Goal: Transaction & Acquisition: Purchase product/service

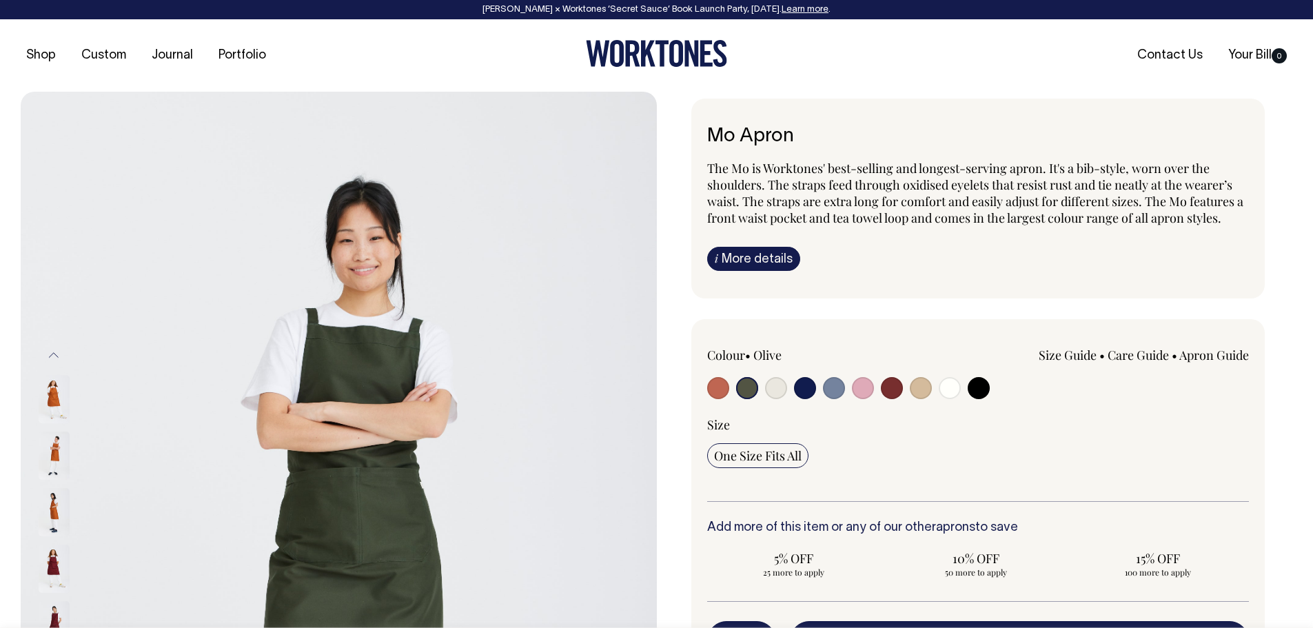
select select "Olive"
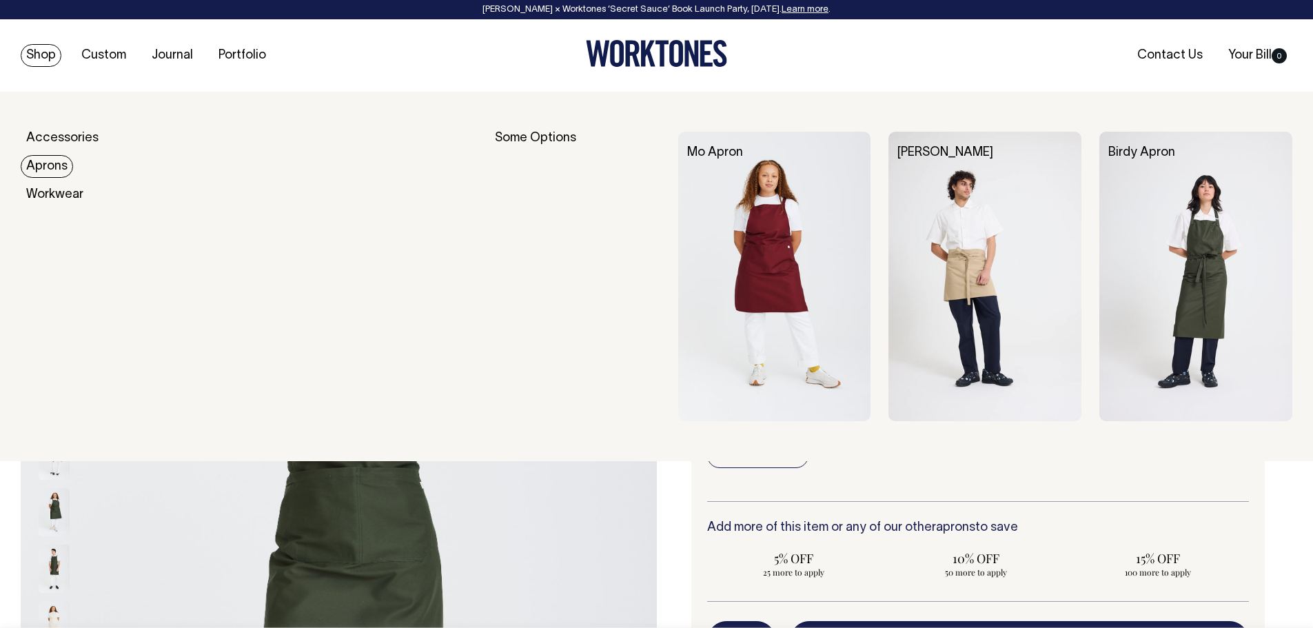
click at [39, 164] on link "Aprons" at bounding box center [47, 166] width 52 height 23
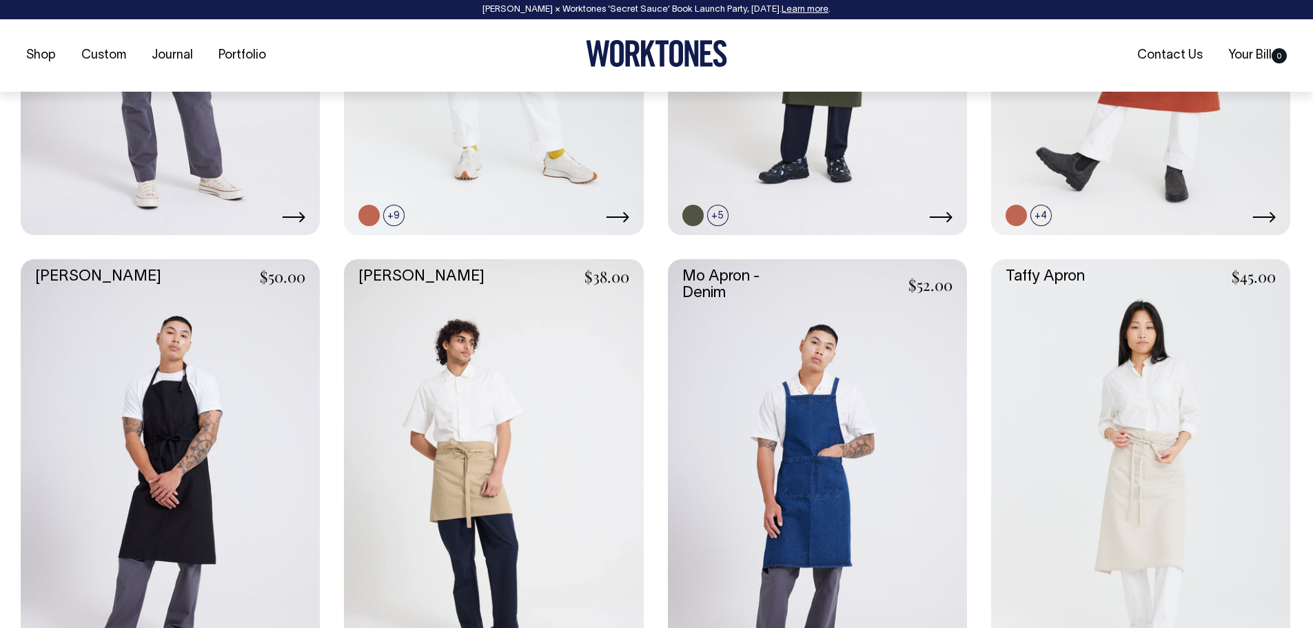
scroll to position [901, 0]
click at [509, 404] on link at bounding box center [493, 482] width 299 height 449
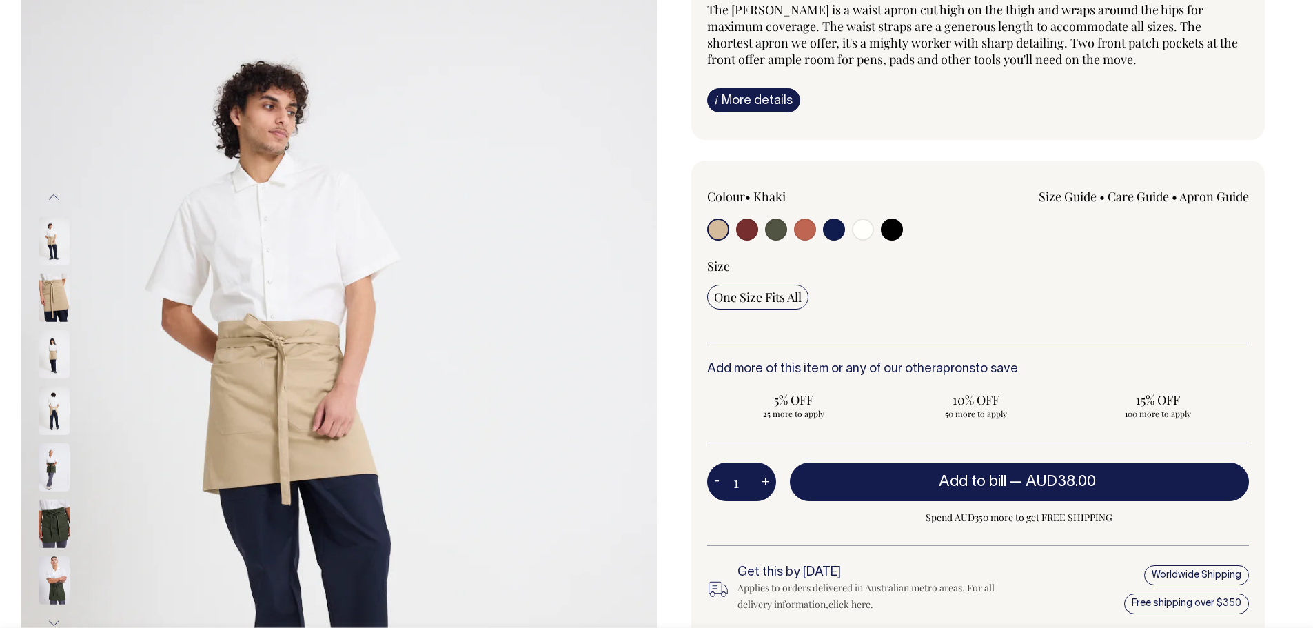
scroll to position [159, 0]
click at [772, 227] on input "radio" at bounding box center [776, 229] width 22 height 22
radio input "true"
select select "Olive"
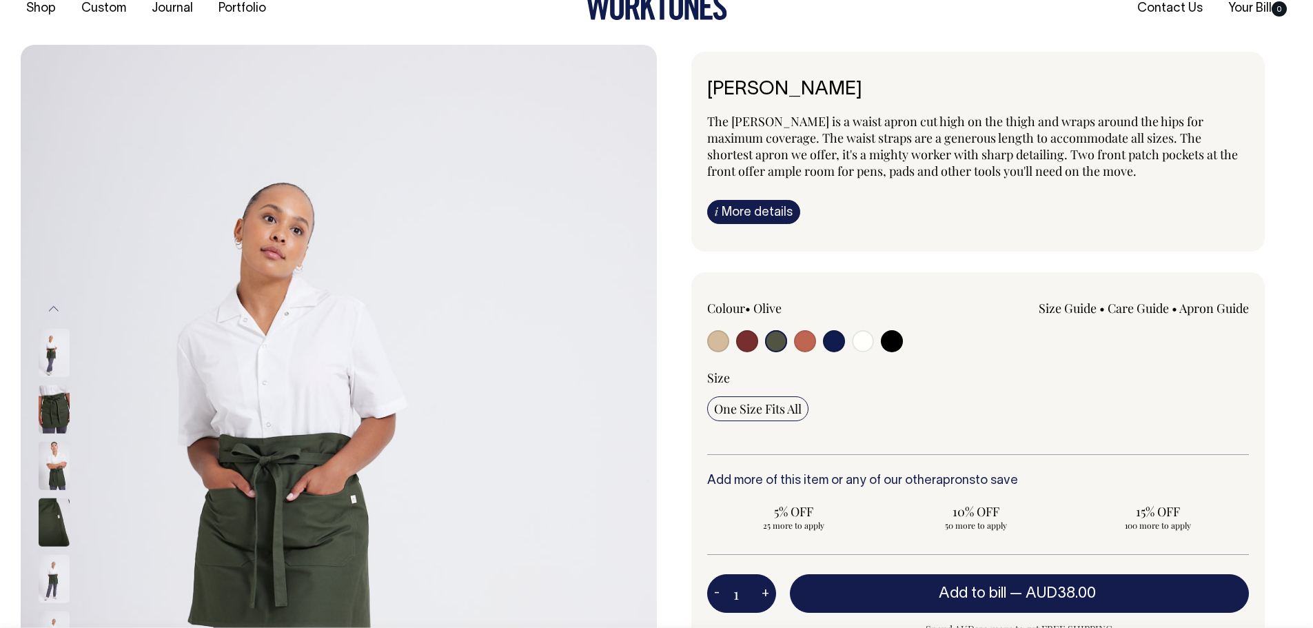
scroll to position [45, 0]
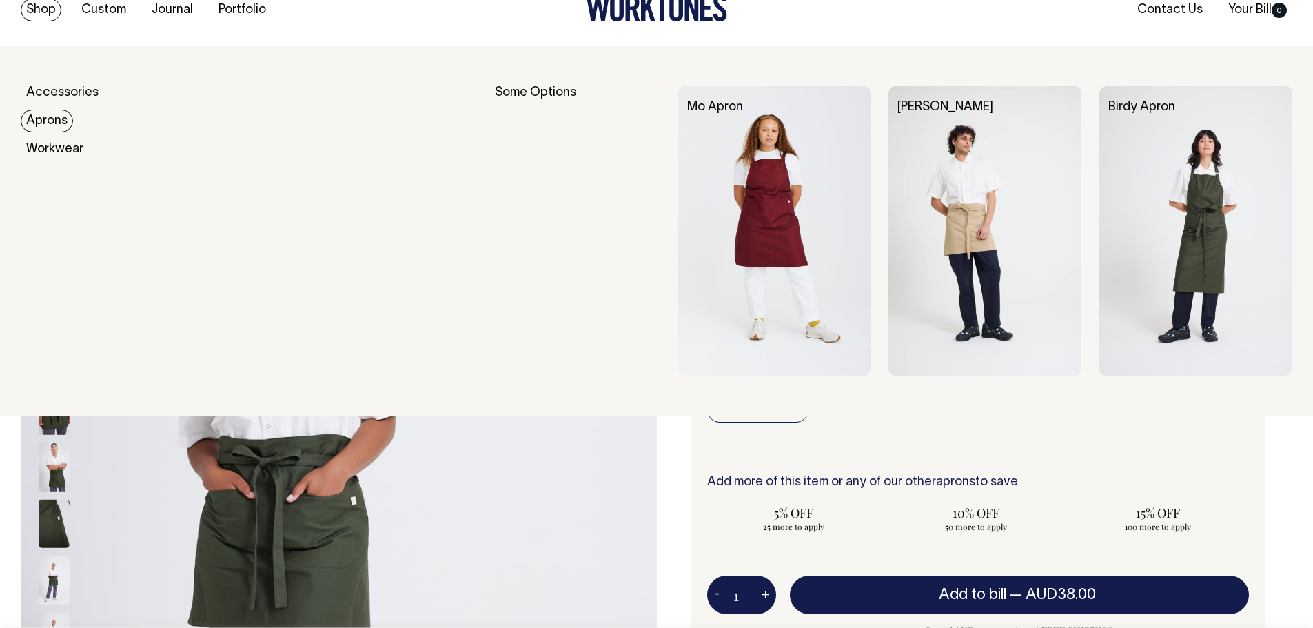
click at [44, 121] on link "Aprons" at bounding box center [47, 121] width 52 height 23
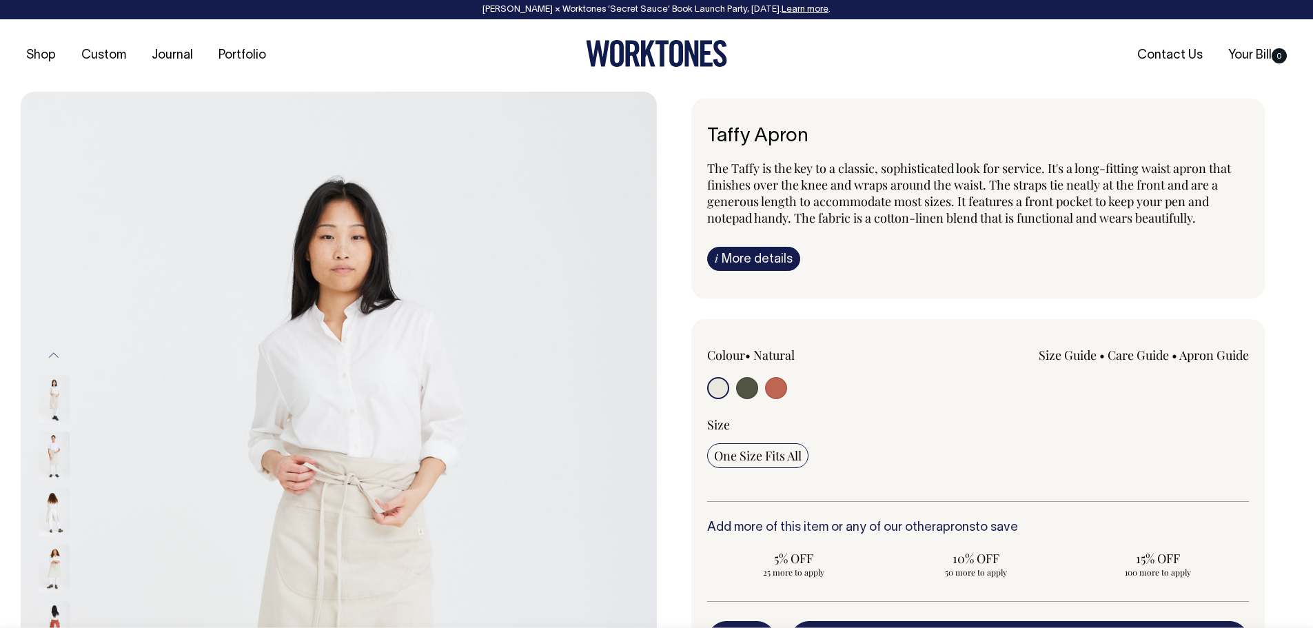
click at [747, 389] on input "radio" at bounding box center [747, 388] width 22 height 22
radio input "true"
select select "Olive"
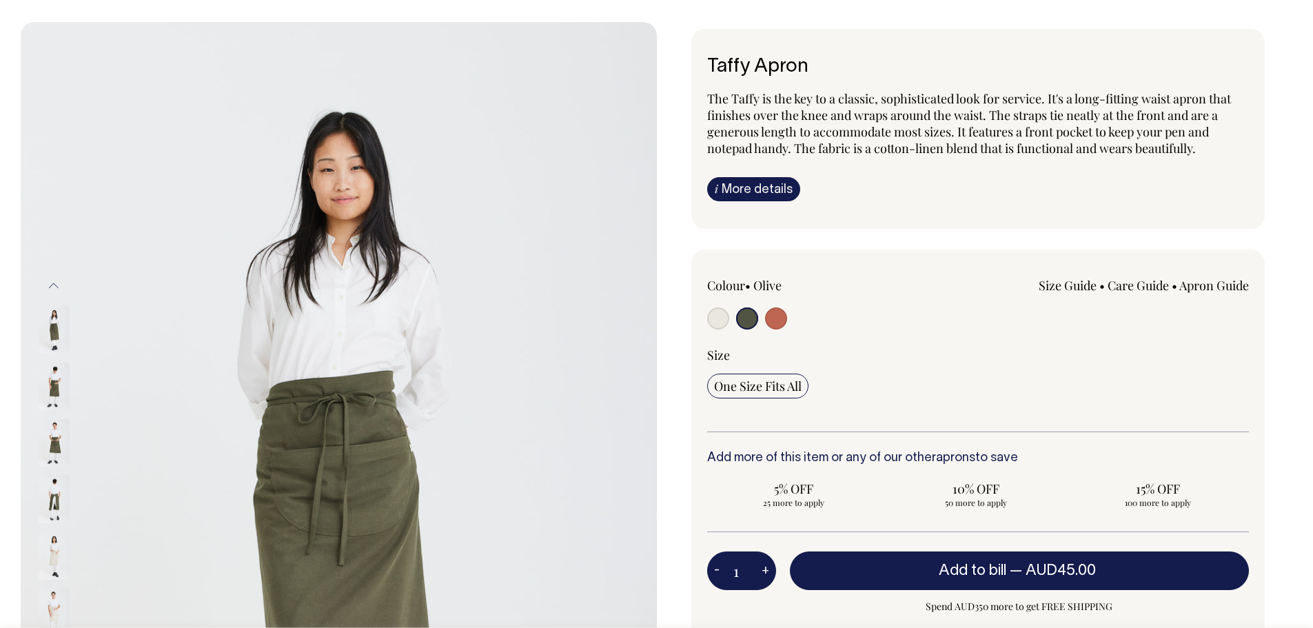
scroll to position [69, 0]
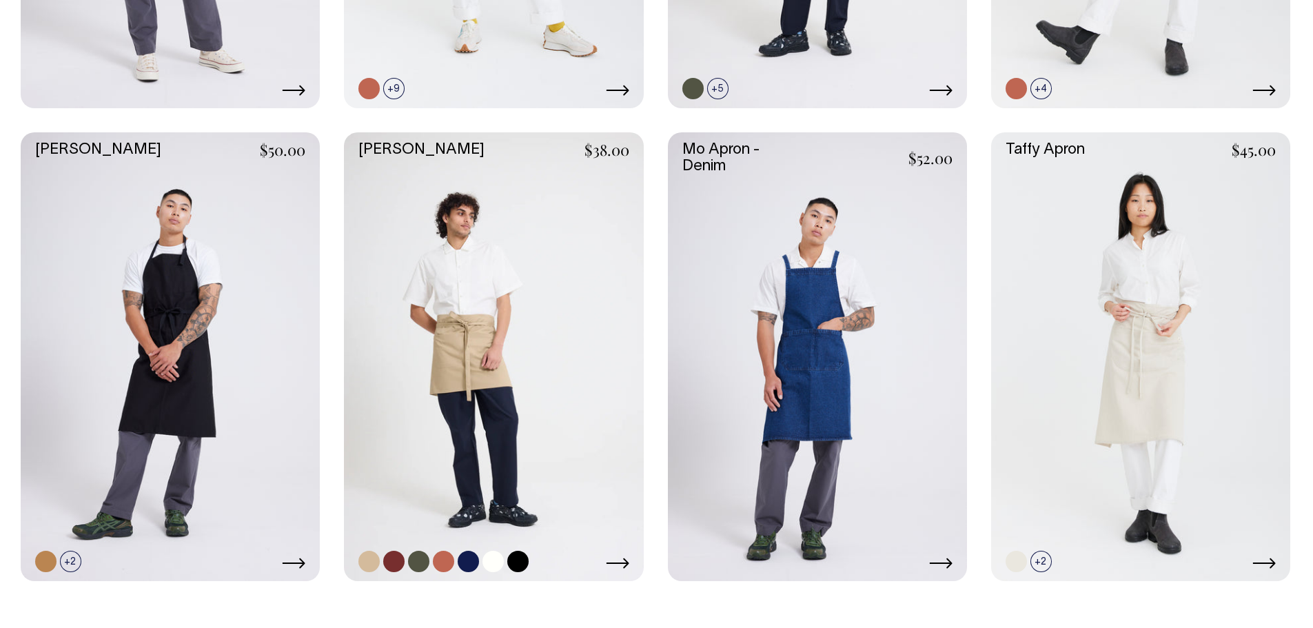
scroll to position [1026, 0]
click at [541, 327] on link at bounding box center [493, 357] width 299 height 449
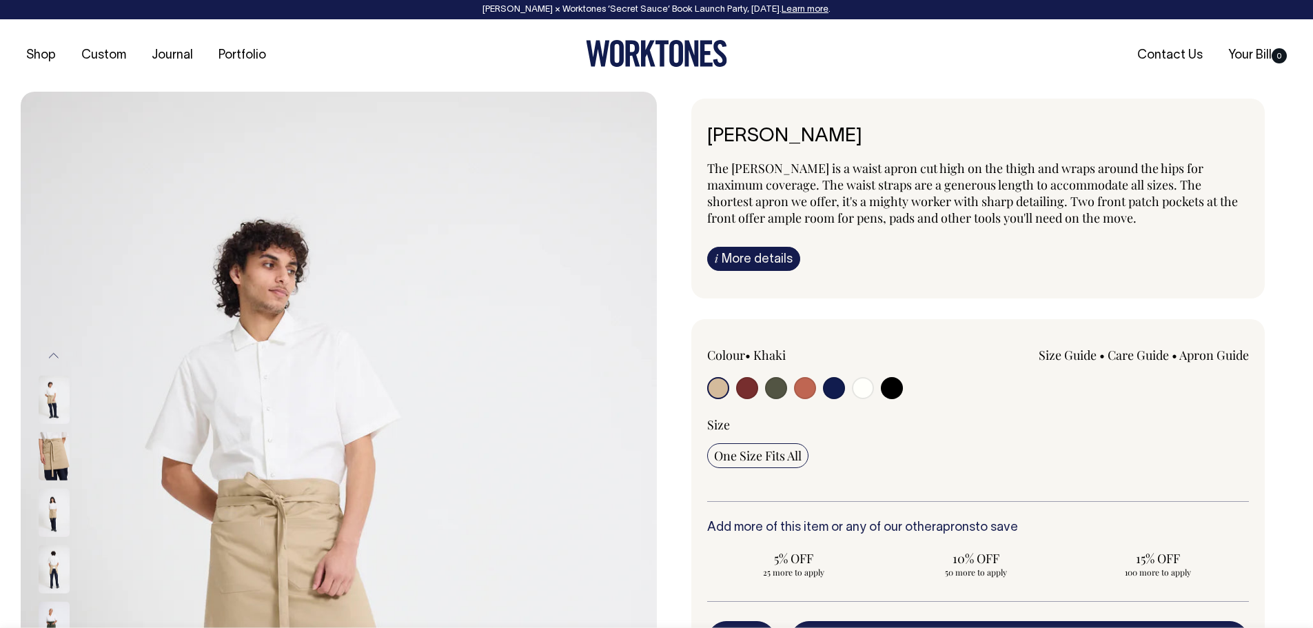
click at [842, 165] on span "The Bobby is a waist apron cut high on the thigh and wraps around the hips for …" at bounding box center [972, 193] width 531 height 66
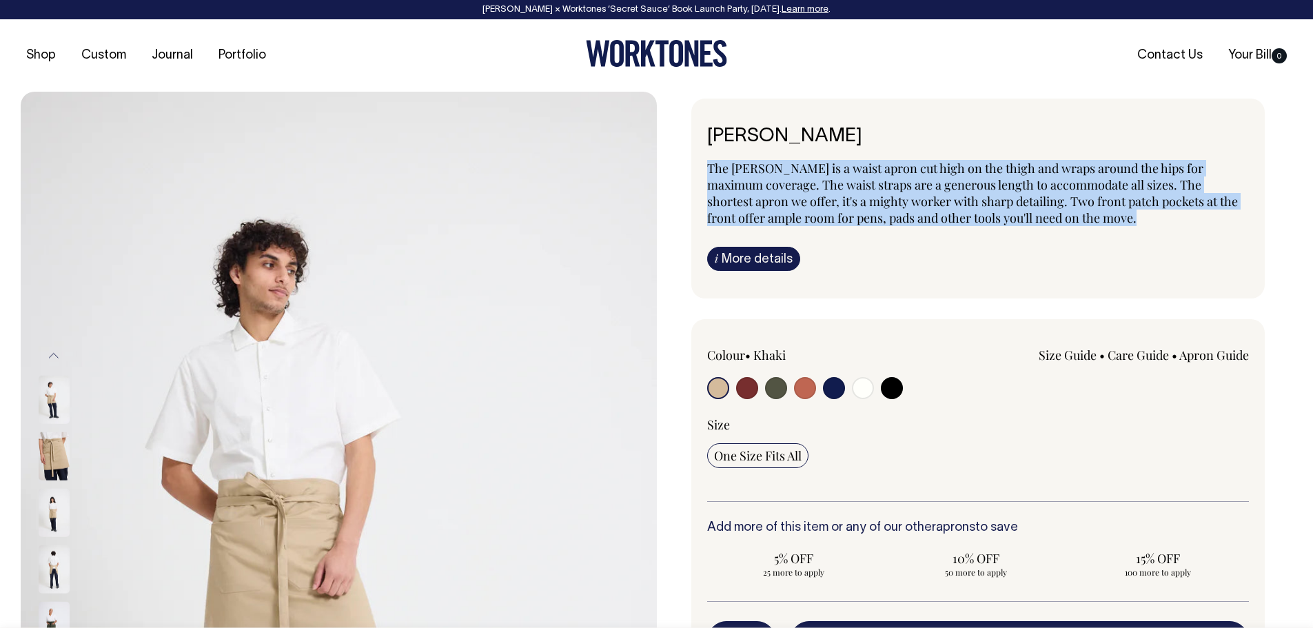
click at [842, 165] on span "The Bobby is a waist apron cut high on the thigh and wraps around the hips for …" at bounding box center [972, 193] width 531 height 66
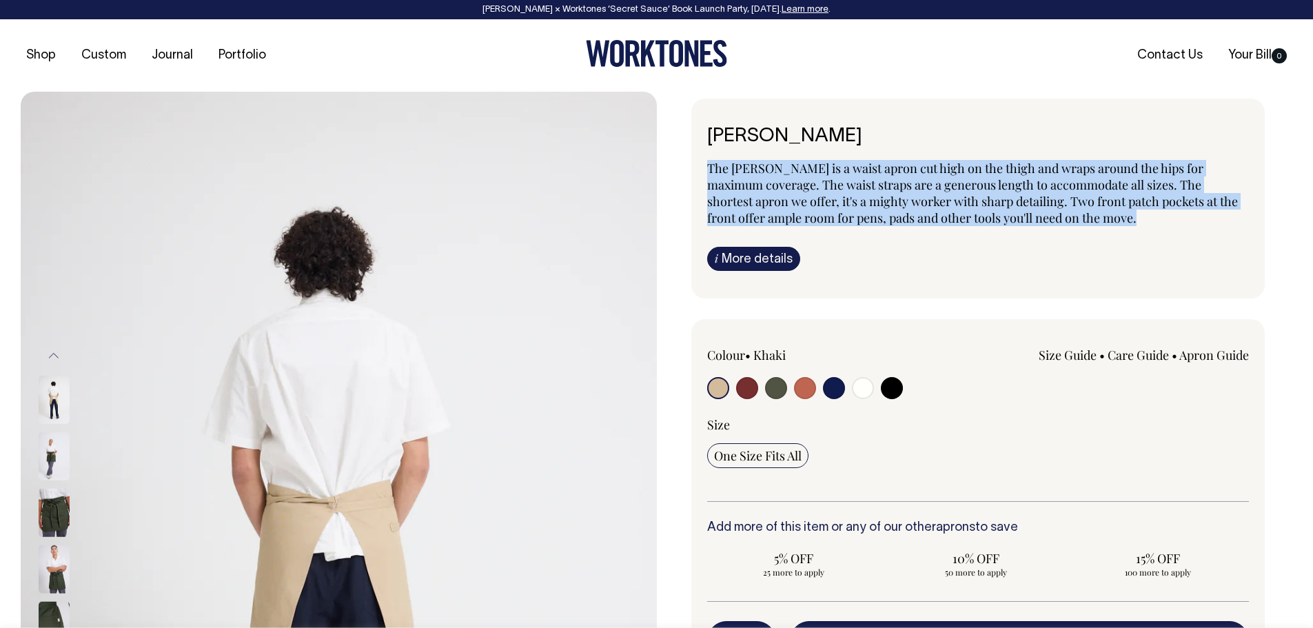
click at [52, 516] on img at bounding box center [54, 512] width 31 height 48
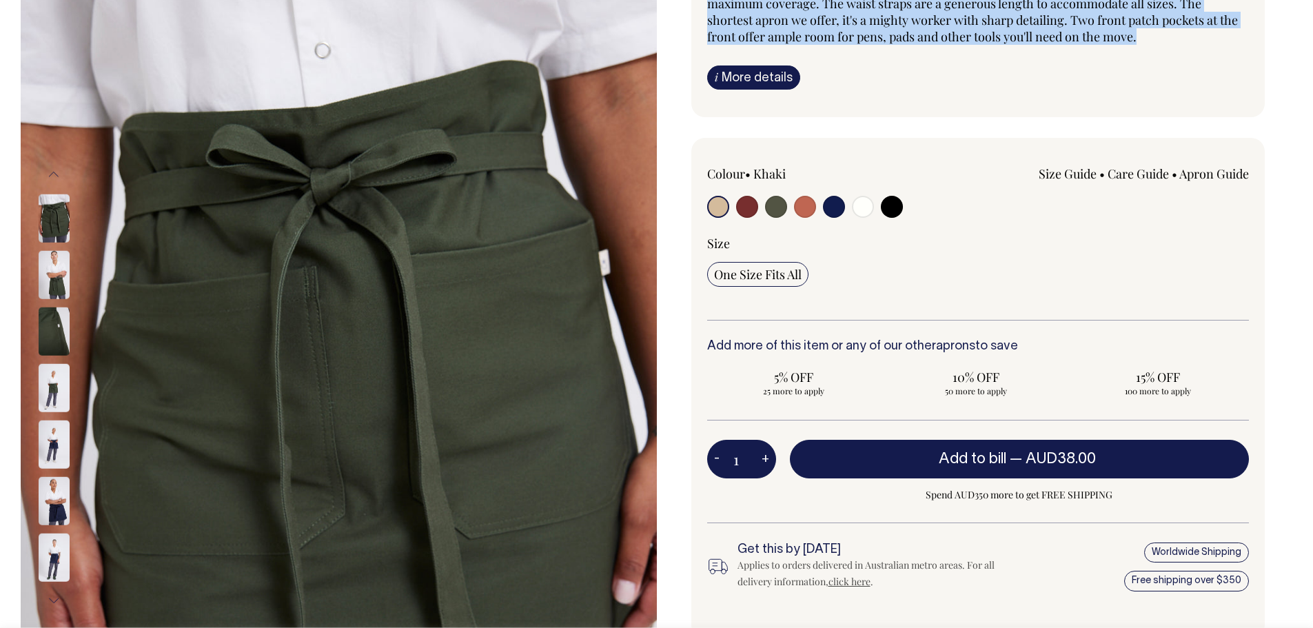
scroll to position [182, 0]
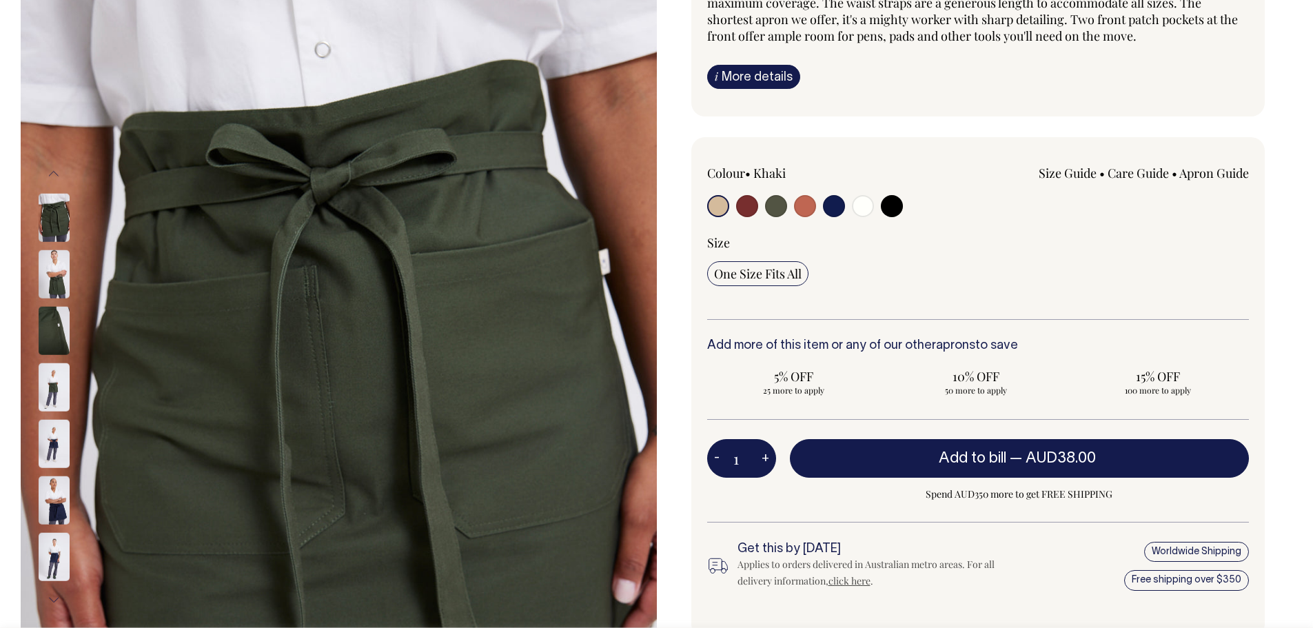
click at [728, 458] on input "1" at bounding box center [741, 458] width 69 height 39
click at [740, 463] on input "1" at bounding box center [741, 458] width 69 height 39
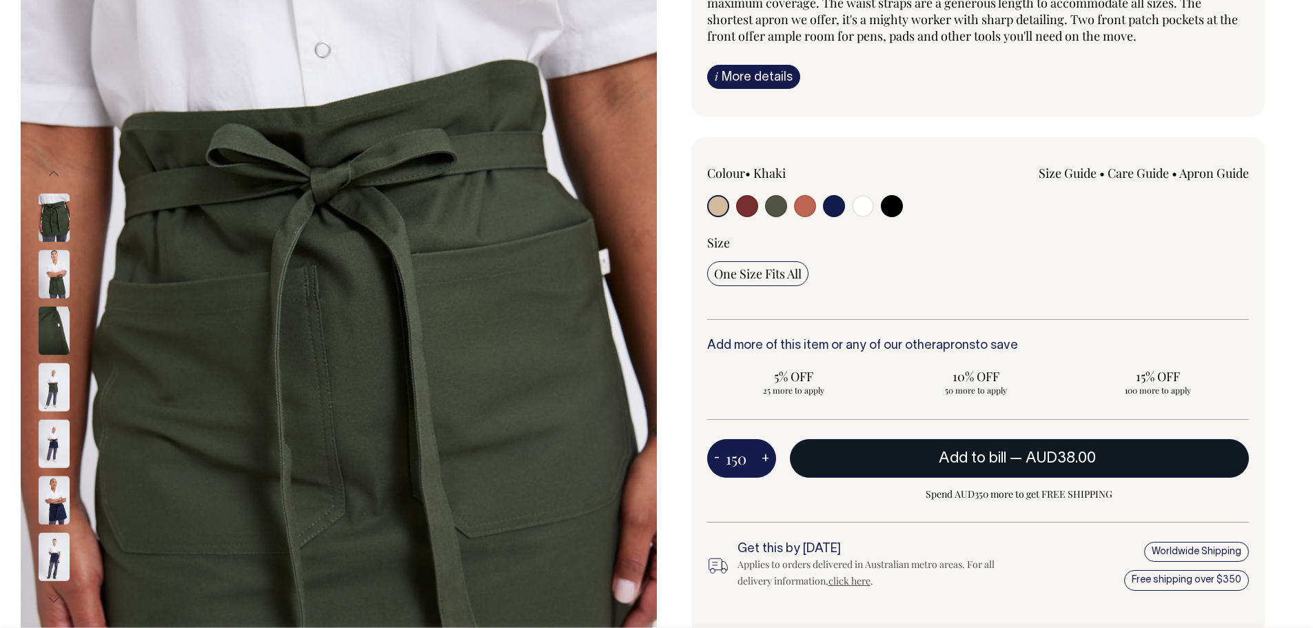
type input "150"
radio input "true"
type input "150"
click at [1157, 441] on button "Add to bill — AUD38.00" at bounding box center [1020, 458] width 460 height 39
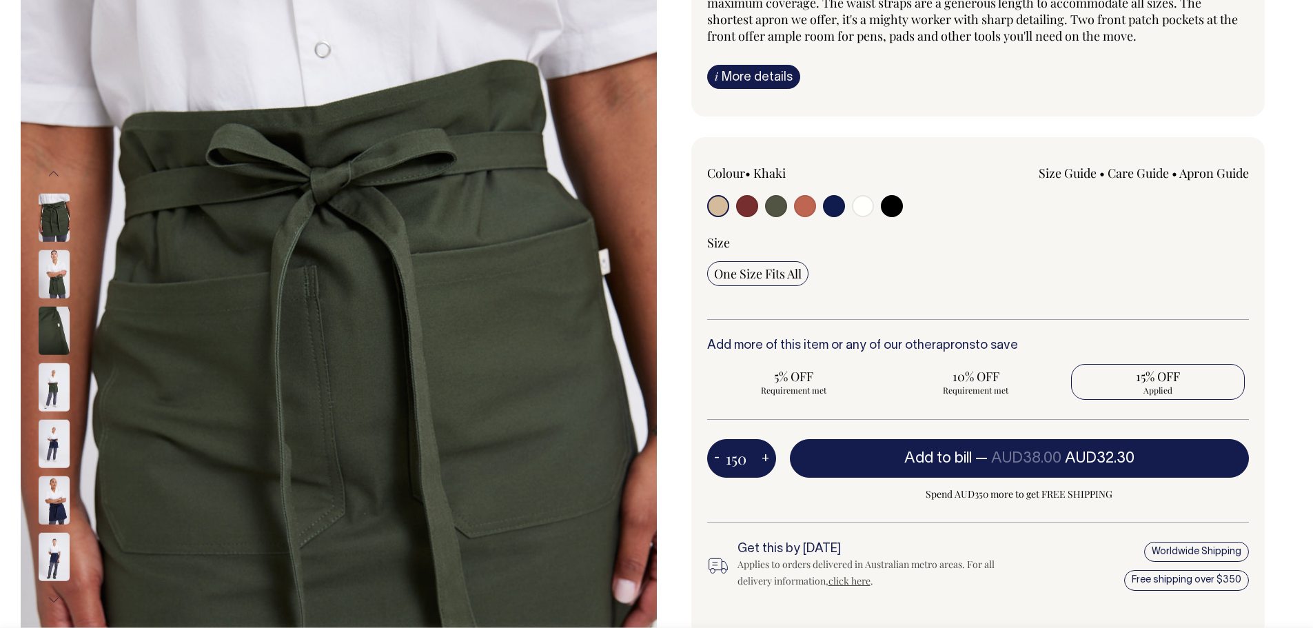
type input "1"
radio input "false"
type input "1"
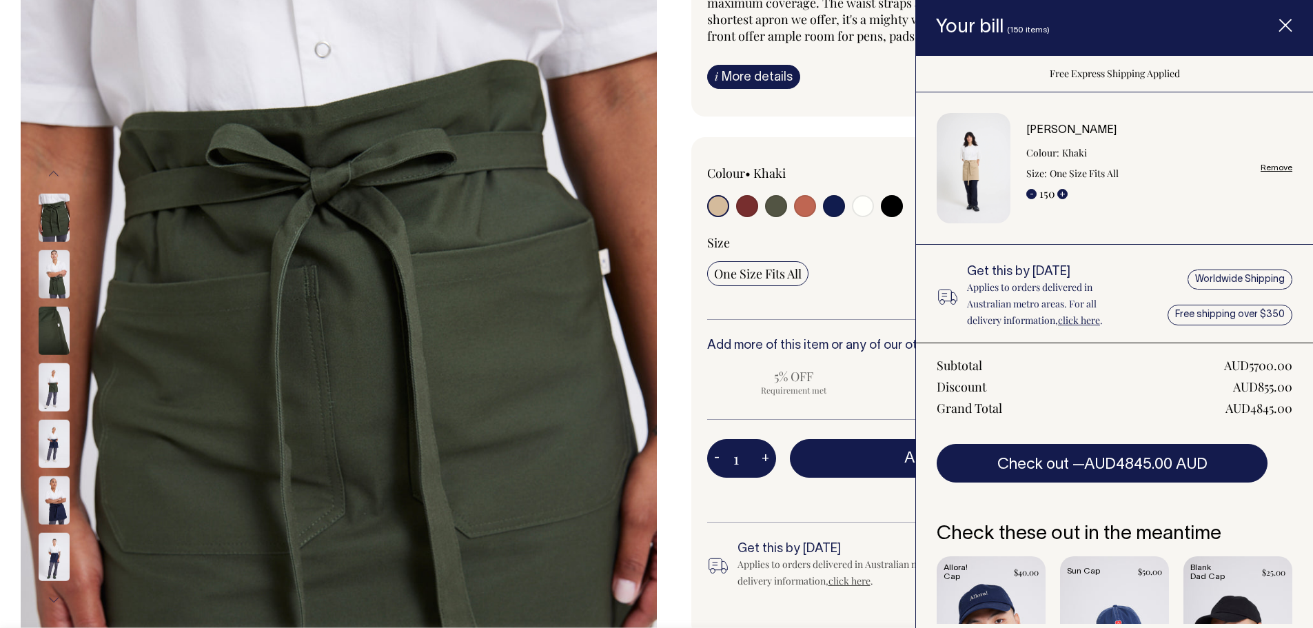
click at [1260, 165] on link "Remove" at bounding box center [1276, 167] width 32 height 9
radio input "false"
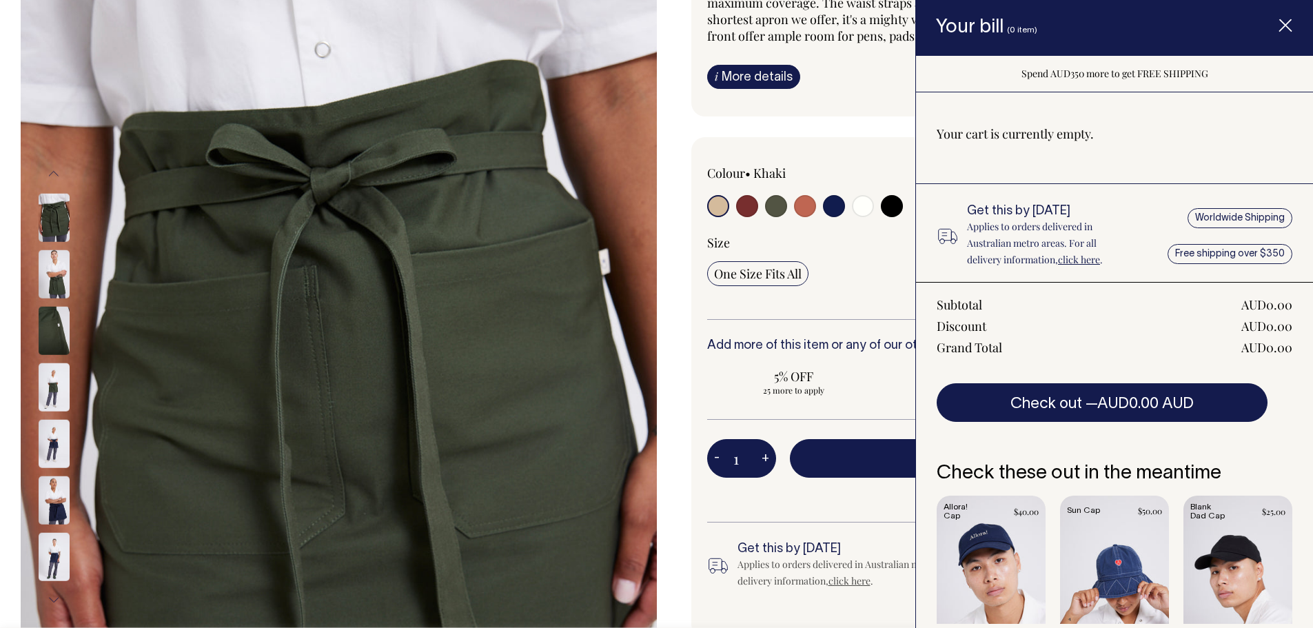
click at [772, 205] on input "radio" at bounding box center [776, 206] width 22 height 22
radio input "true"
select select "Olive"
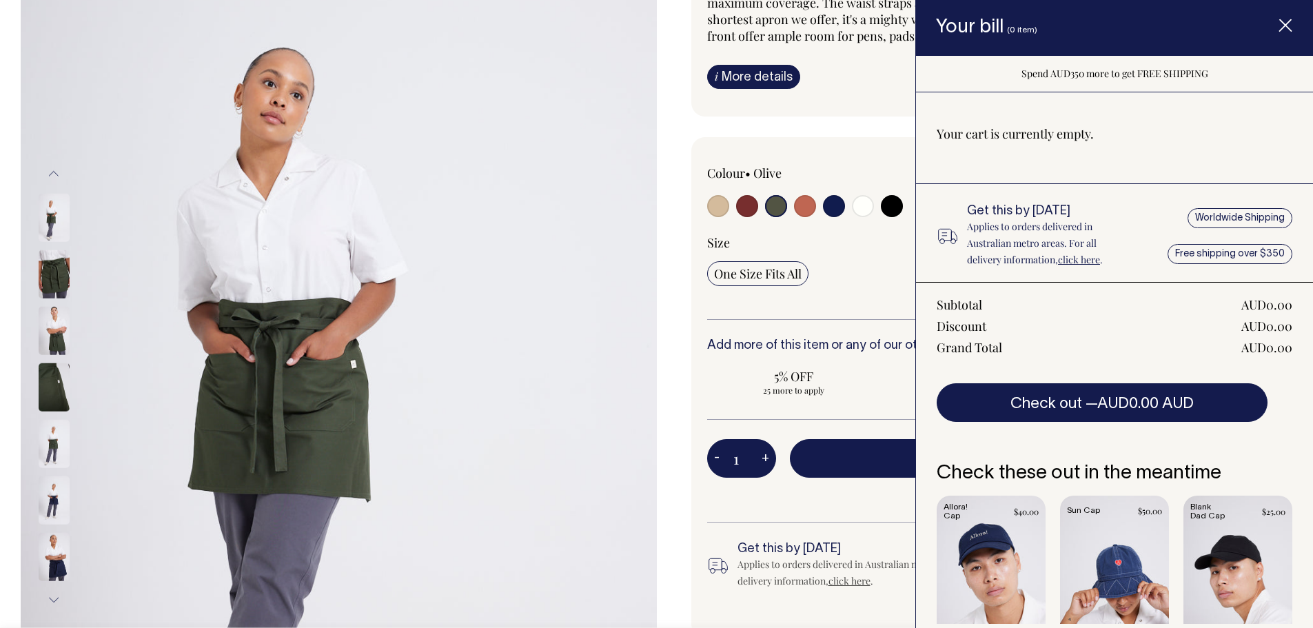
click at [732, 462] on input "1" at bounding box center [741, 458] width 69 height 39
type input "150"
radio input "true"
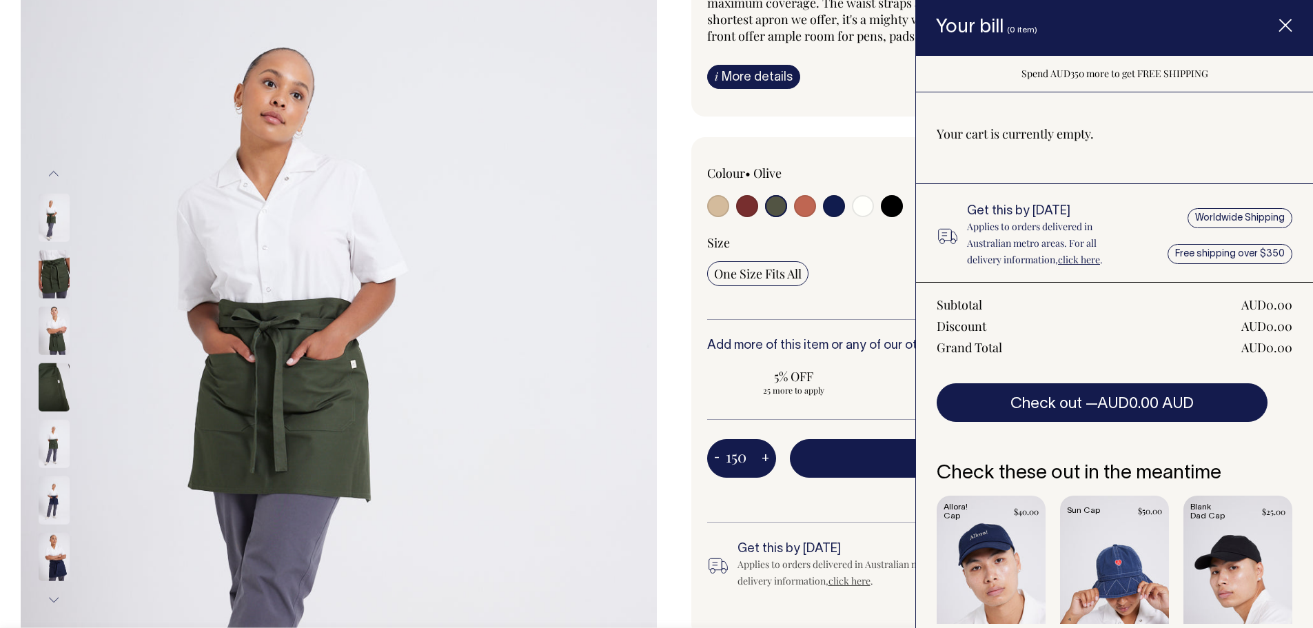
type input "150"
click at [885, 396] on div "5% OFF 25 more to apply 10% OFF 50 more to apply 15% OFF 100 more to apply" at bounding box center [978, 382] width 542 height 36
click at [849, 458] on button "Add to bill — AUD38.00 AUD32.30" at bounding box center [1020, 458] width 460 height 39
type input "1"
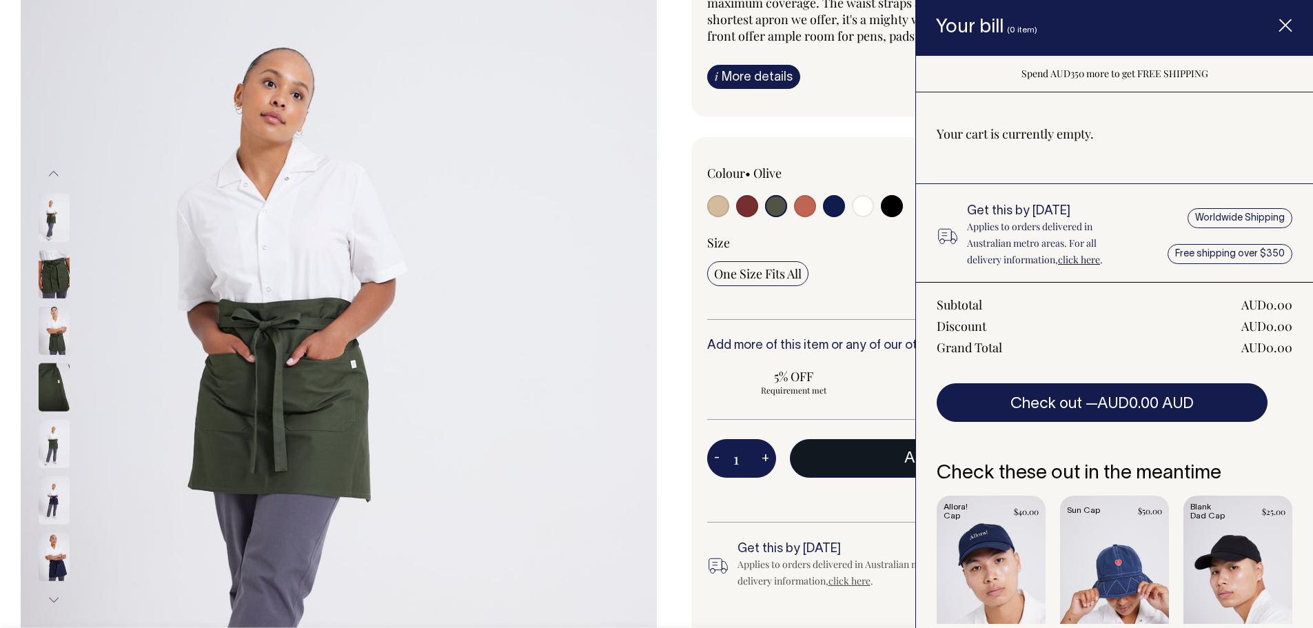
radio input "false"
type input "1"
radio input "true"
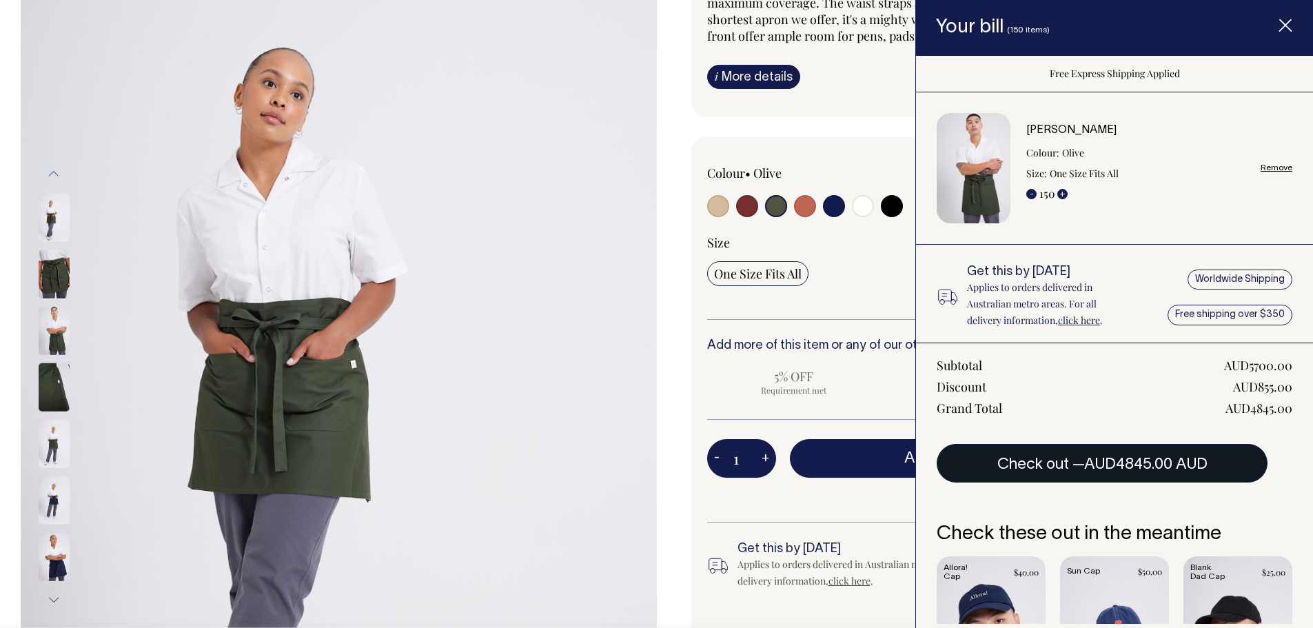
click at [1099, 461] on span "AUD4845.00 AUD" at bounding box center [1145, 465] width 123 height 14
